Goal: Understand process/instructions: Learn how to perform a task or action

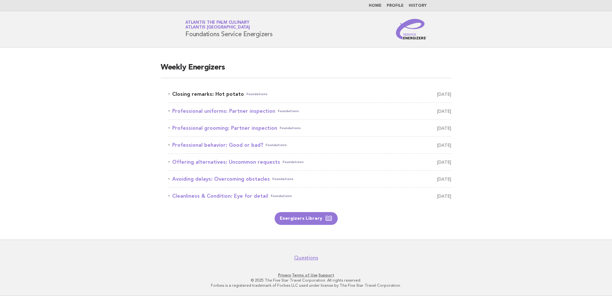
drag, startPoint x: 0, startPoint y: 0, endPoint x: 239, endPoint y: 94, distance: 257.1
click at [239, 94] on link "Closing remarks: Hot potato Foundations September 30" at bounding box center [309, 94] width 283 height 9
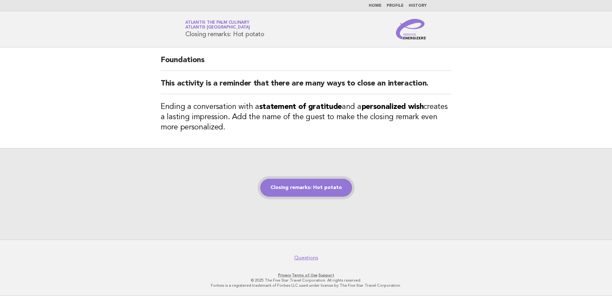
click at [282, 188] on link "Closing remarks: Hot potato" at bounding box center [306, 188] width 92 height 18
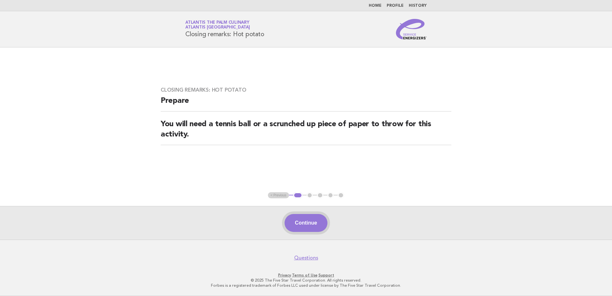
click at [305, 222] on button "Continue" at bounding box center [306, 223] width 43 height 18
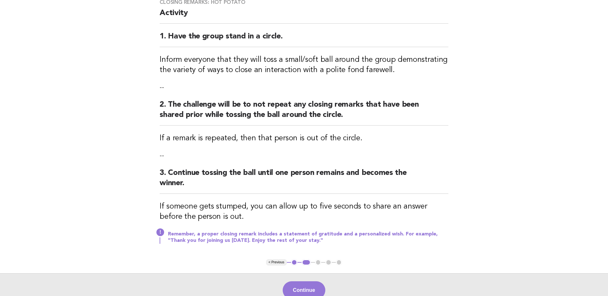
scroll to position [123, 0]
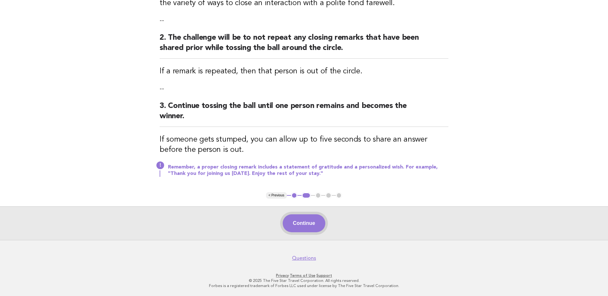
click at [290, 219] on button "Continue" at bounding box center [304, 223] width 43 height 18
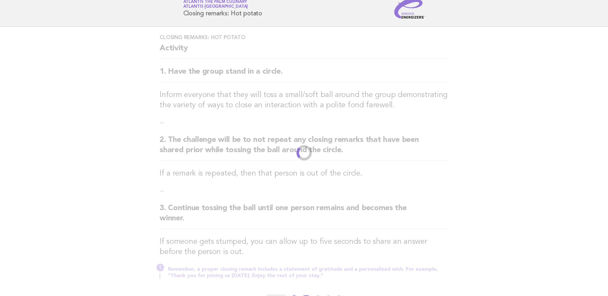
scroll to position [0, 0]
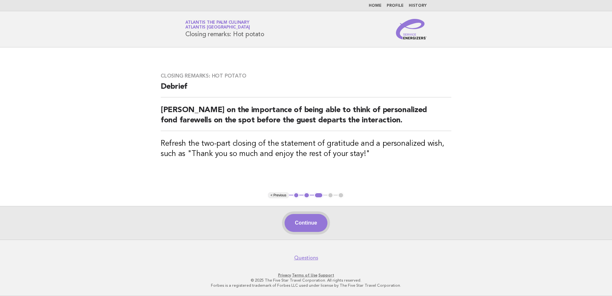
click at [318, 224] on button "Continue" at bounding box center [306, 223] width 43 height 18
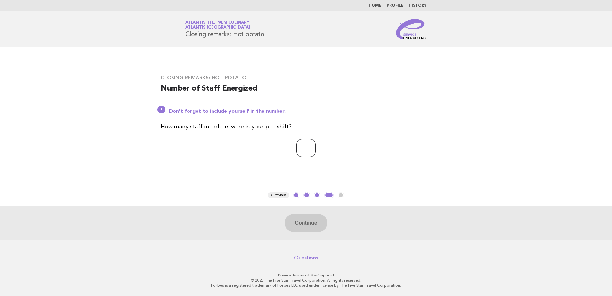
click at [297, 145] on input "number" at bounding box center [306, 148] width 19 height 18
type input "**"
click at [301, 224] on button "Continue" at bounding box center [306, 223] width 43 height 18
